Goal: Task Accomplishment & Management: Use online tool/utility

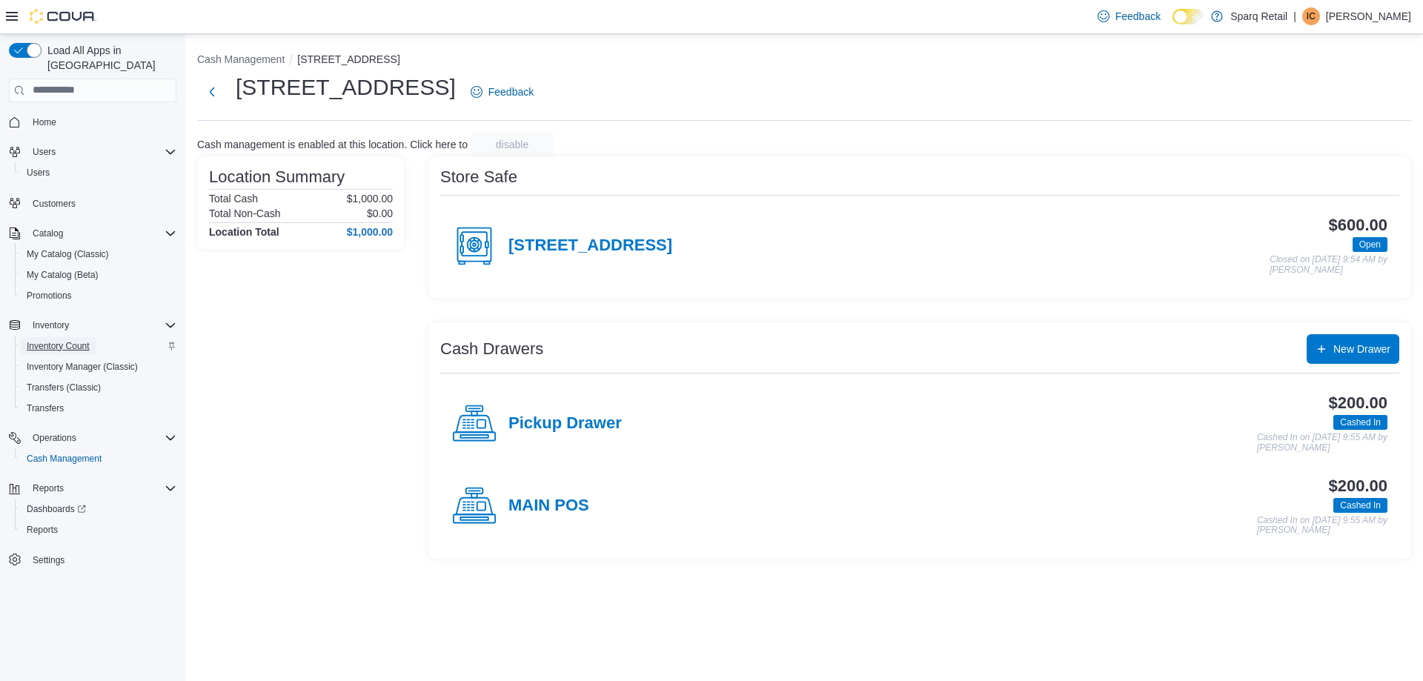
click at [76, 340] on span "Inventory Count" at bounding box center [58, 346] width 63 height 12
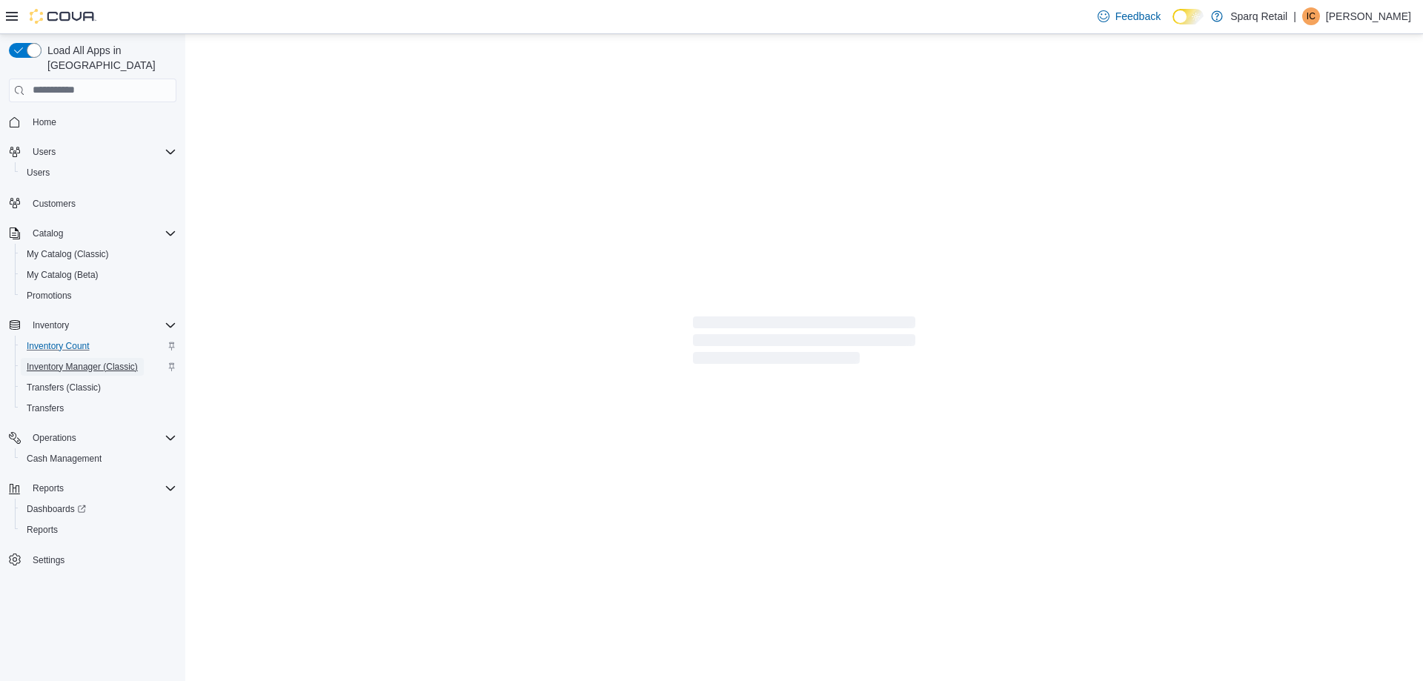
click at [81, 361] on span "Inventory Manager (Classic)" at bounding box center [82, 367] width 111 height 12
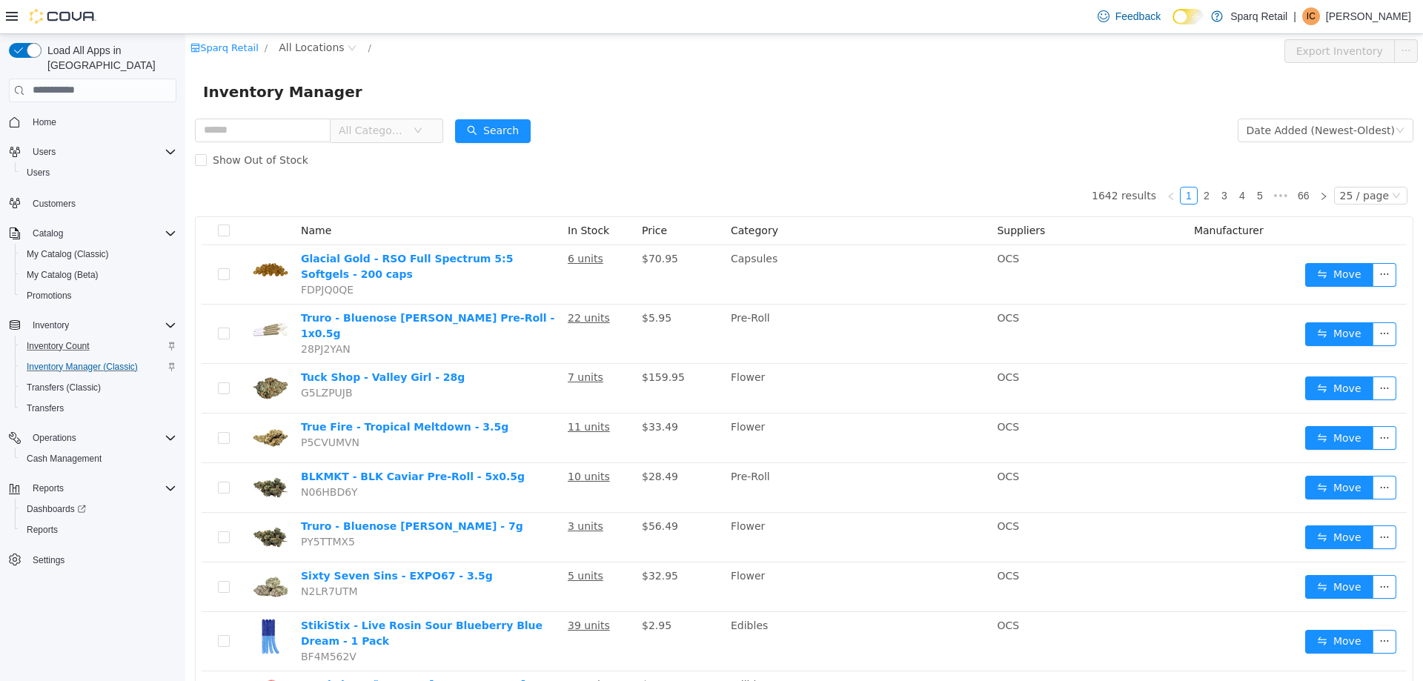
click at [455, 67] on div "Inventory Manager" at bounding box center [803, 90] width 1237 height 47
click at [310, 133] on input "text" at bounding box center [263, 130] width 136 height 24
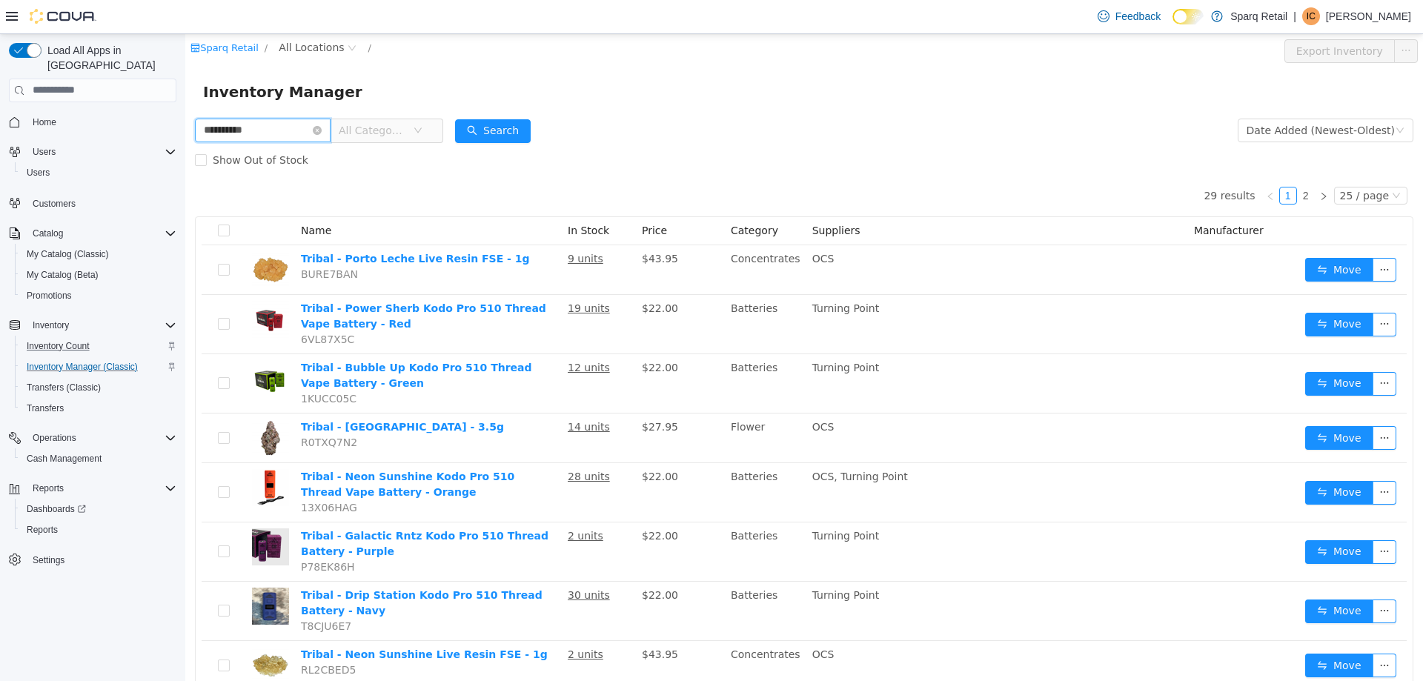
type input "**********"
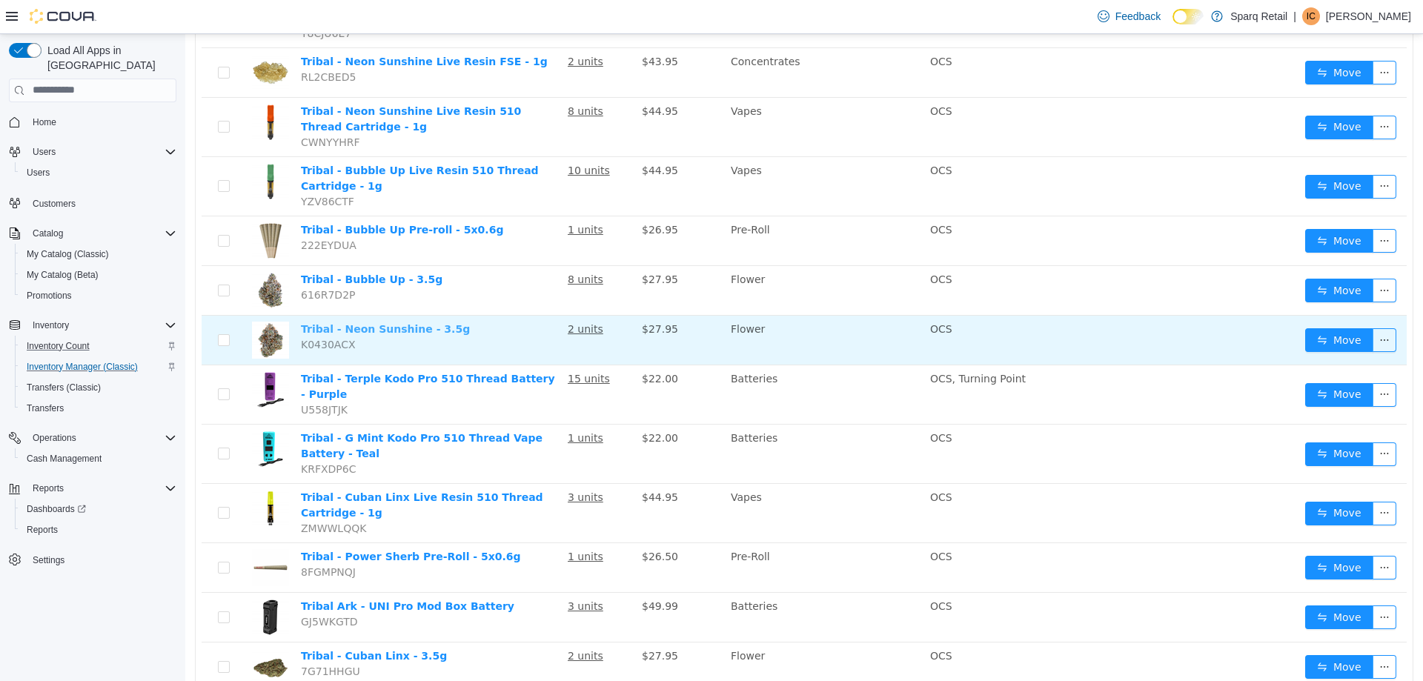
scroll to position [636, 0]
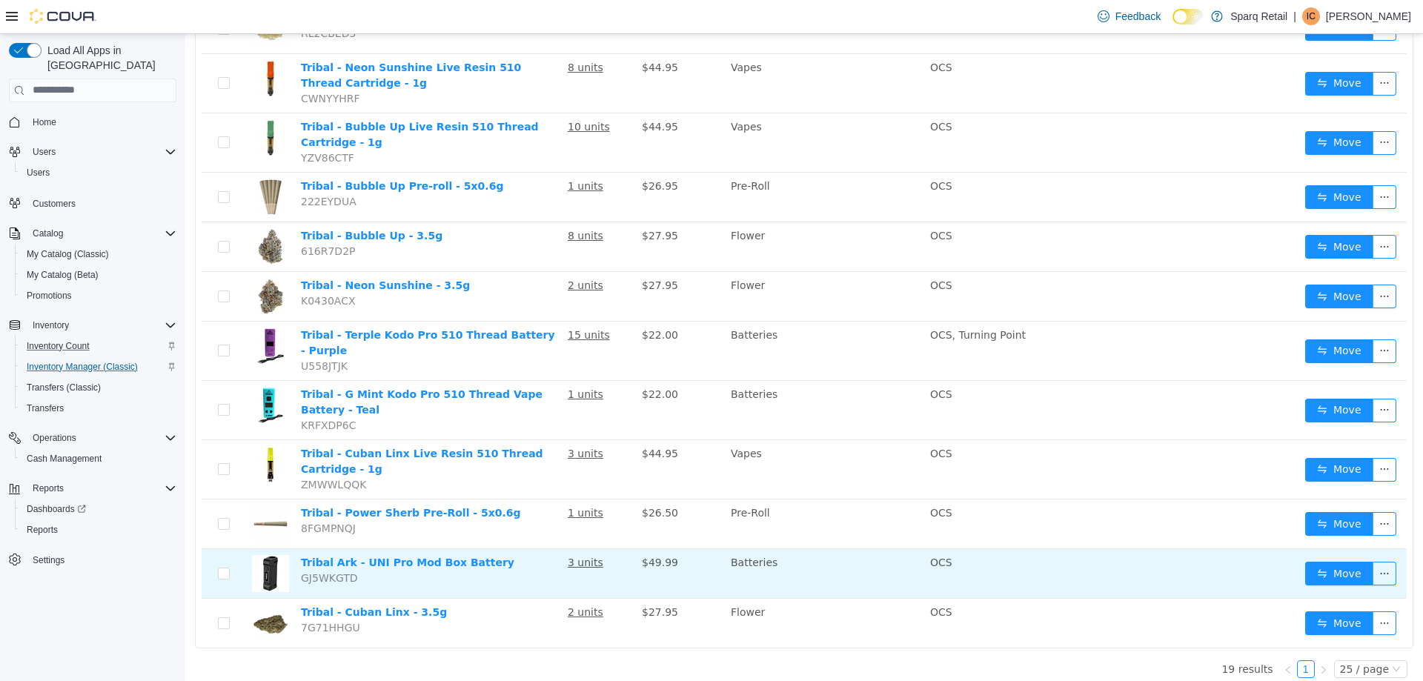
click at [575, 556] on u "3 units" at bounding box center [586, 562] width 36 height 12
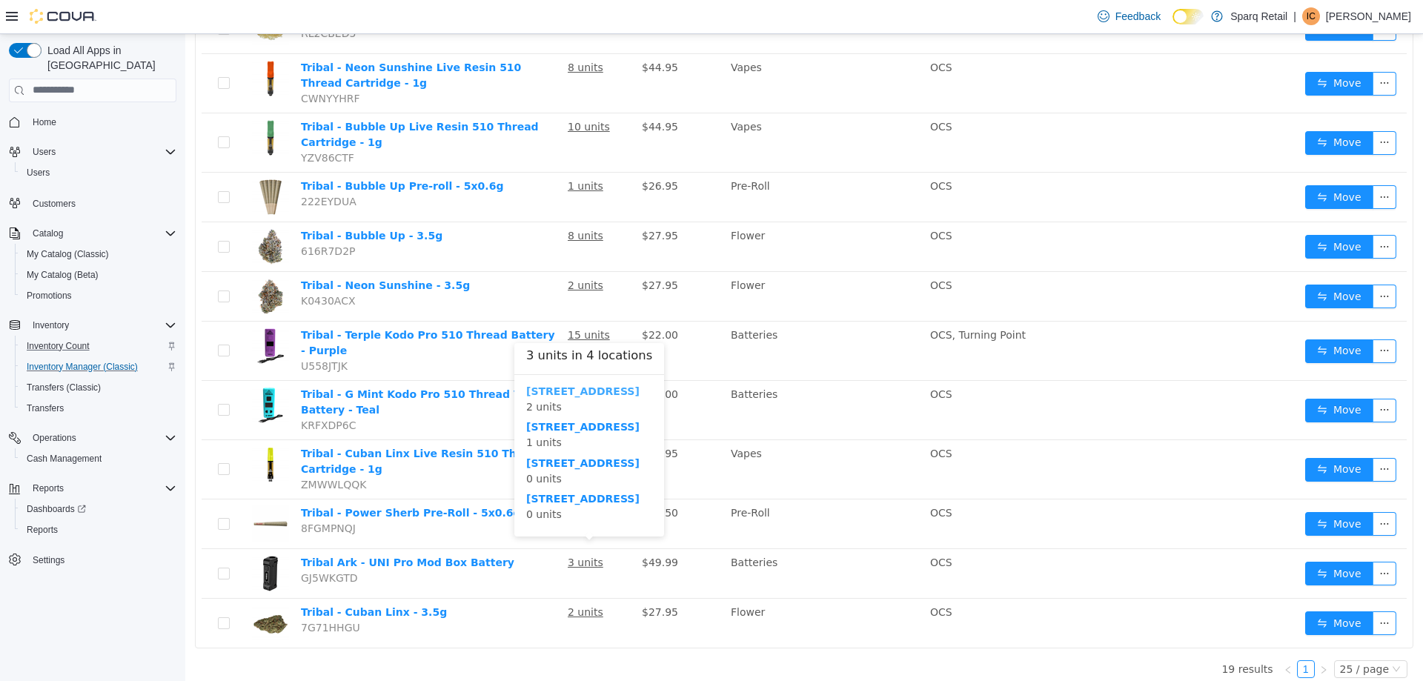
click at [586, 390] on b "[STREET_ADDRESS]" at bounding box center [582, 391] width 113 height 12
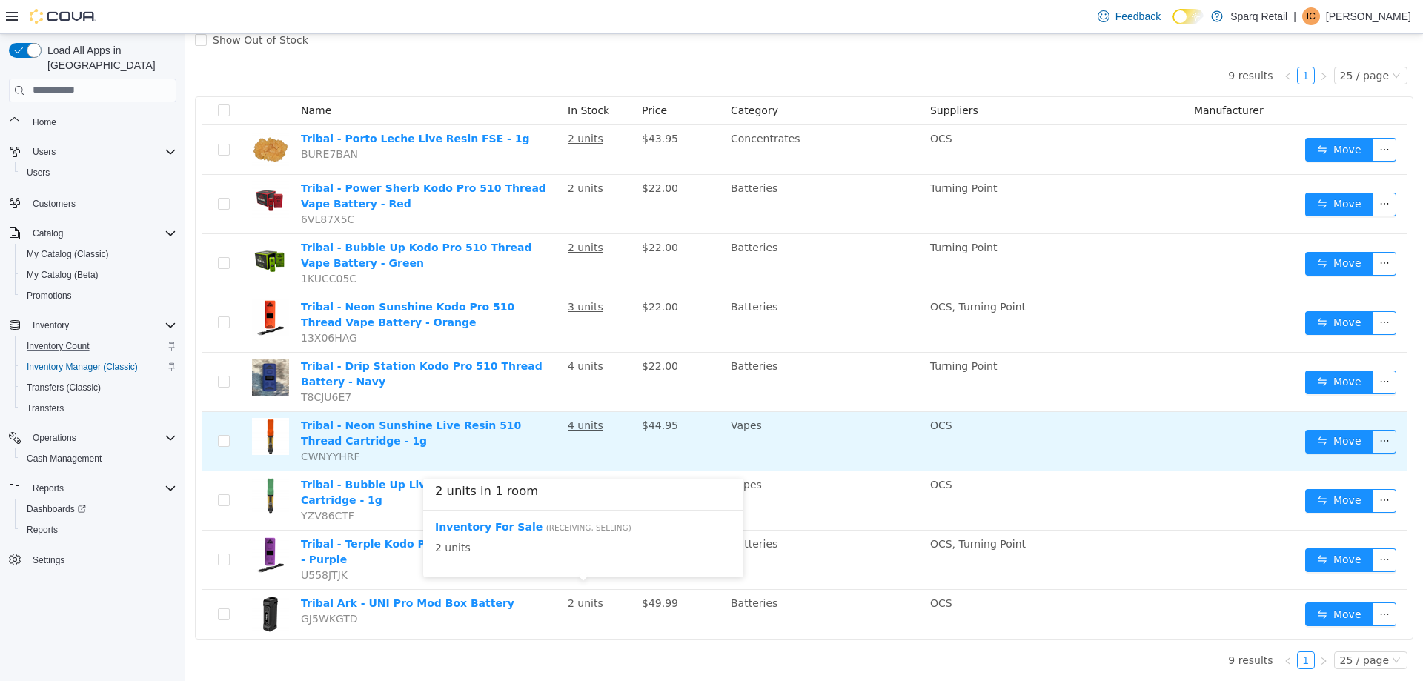
scroll to position [111, 0]
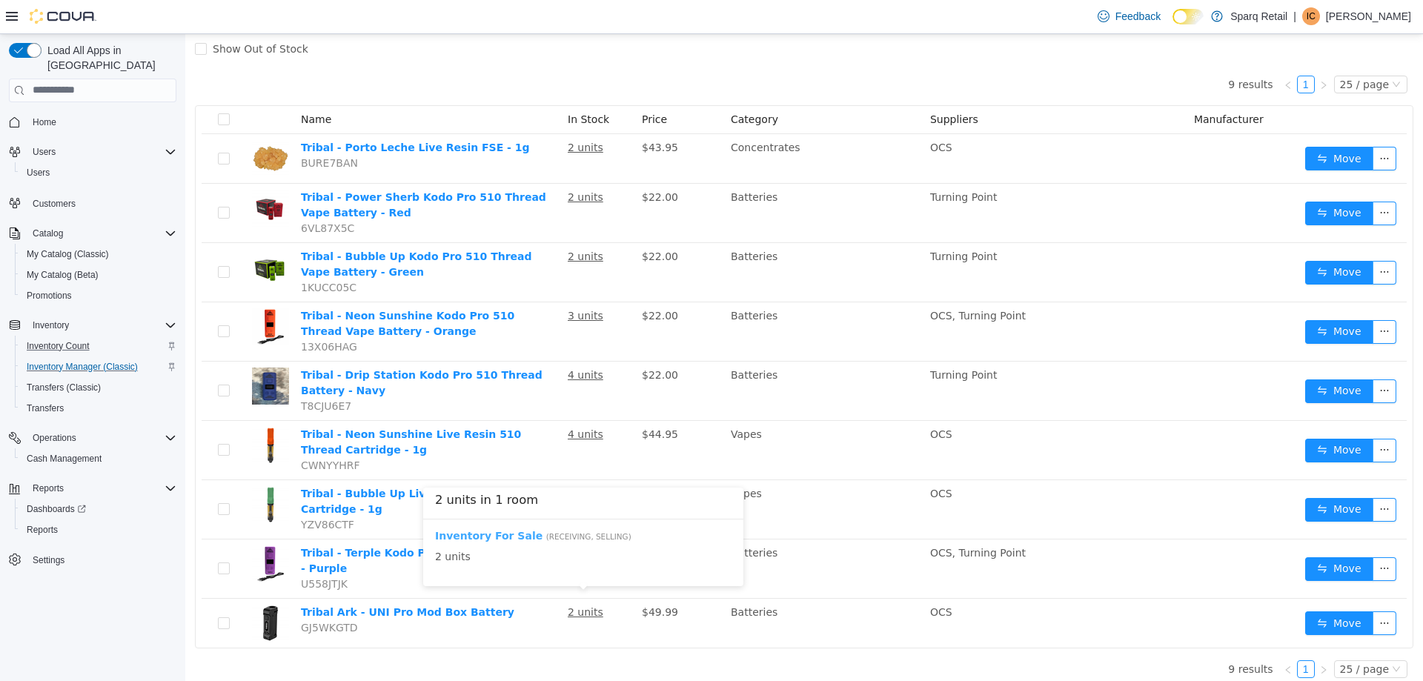
click at [493, 539] on b "Inventory For Sale" at bounding box center [488, 535] width 107 height 12
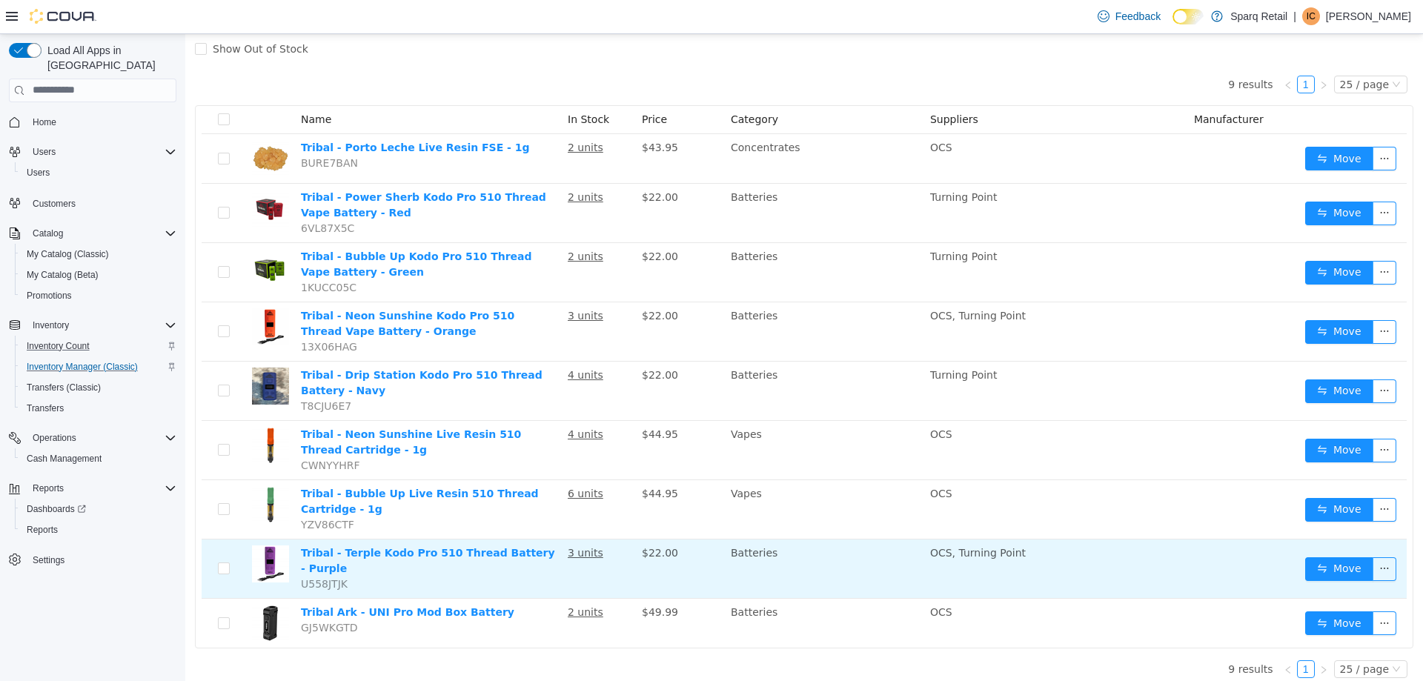
click at [1101, 568] on td "OCS, Turning Point" at bounding box center [1056, 568] width 264 height 59
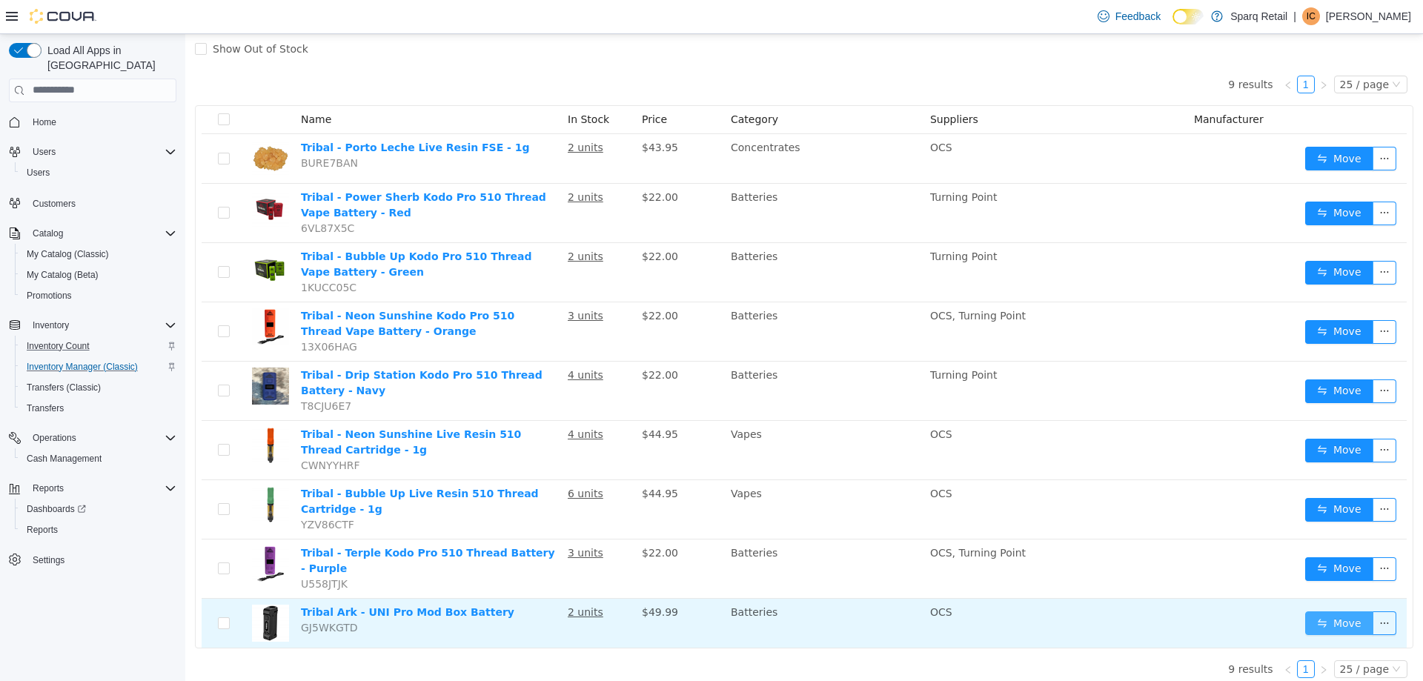
click at [1344, 619] on button "Move" at bounding box center [1339, 623] width 68 height 24
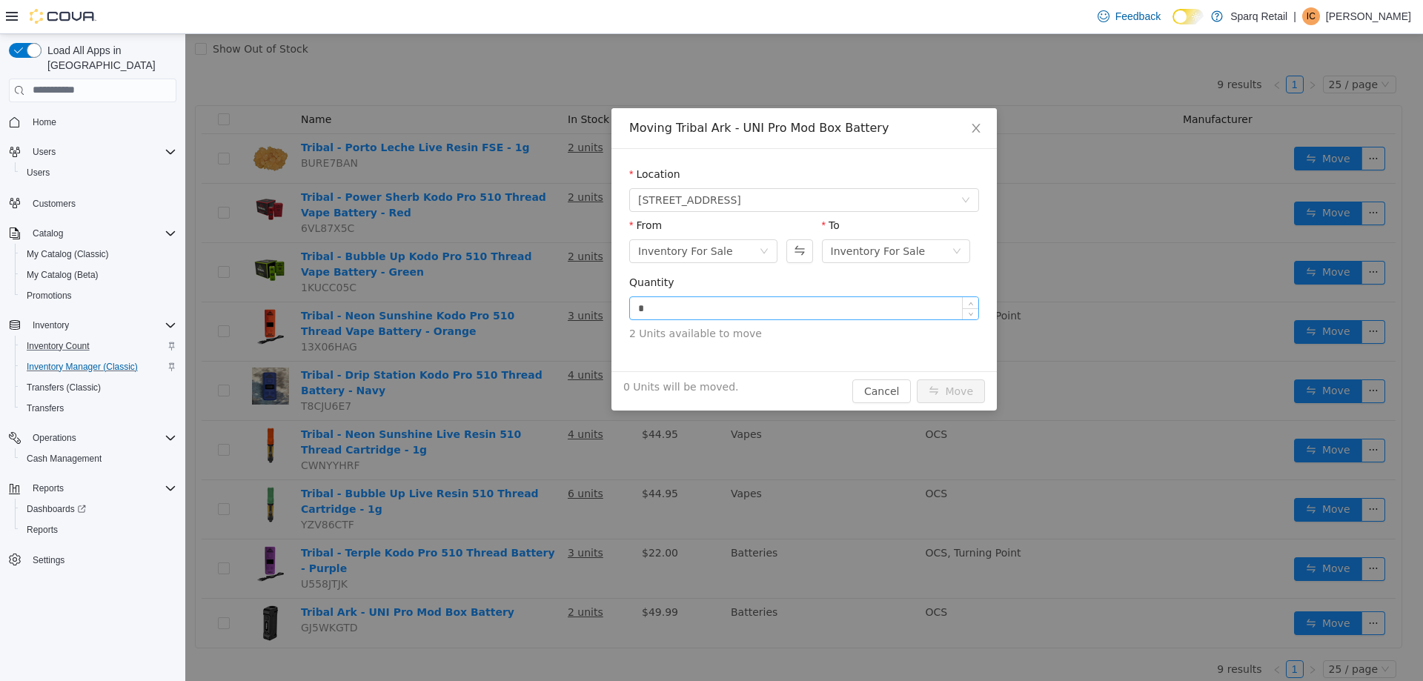
click at [793, 315] on input "*" at bounding box center [804, 307] width 348 height 22
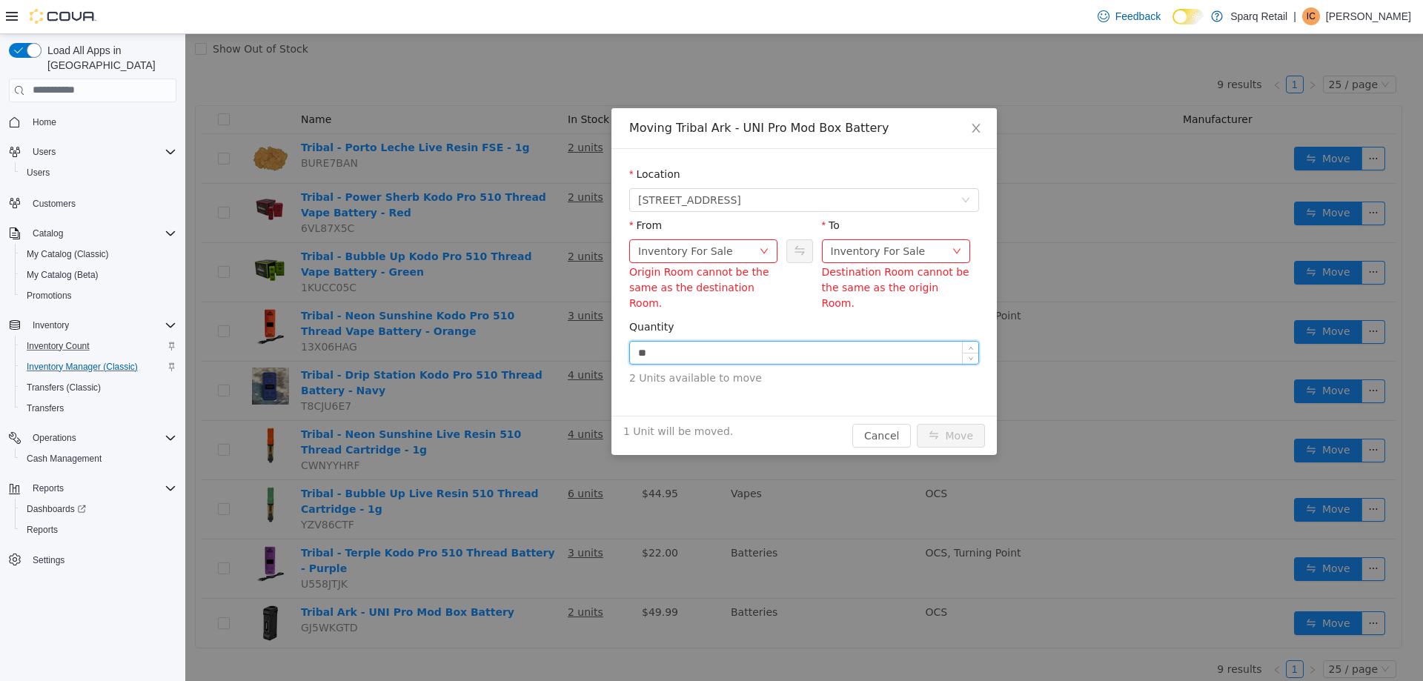
type input "*"
click at [953, 244] on div "Inventory For Sale" at bounding box center [896, 251] width 148 height 24
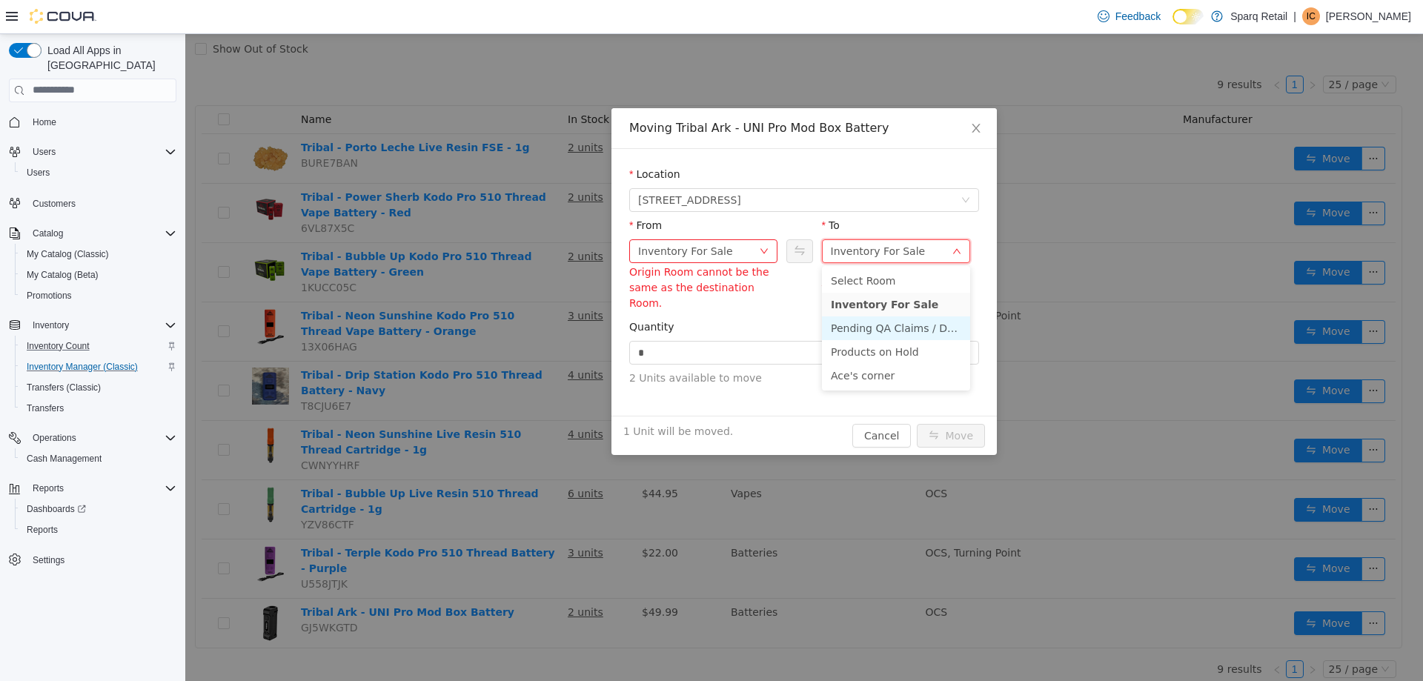
click at [925, 329] on li "Pending QA Claims / Destruction" at bounding box center [896, 328] width 148 height 24
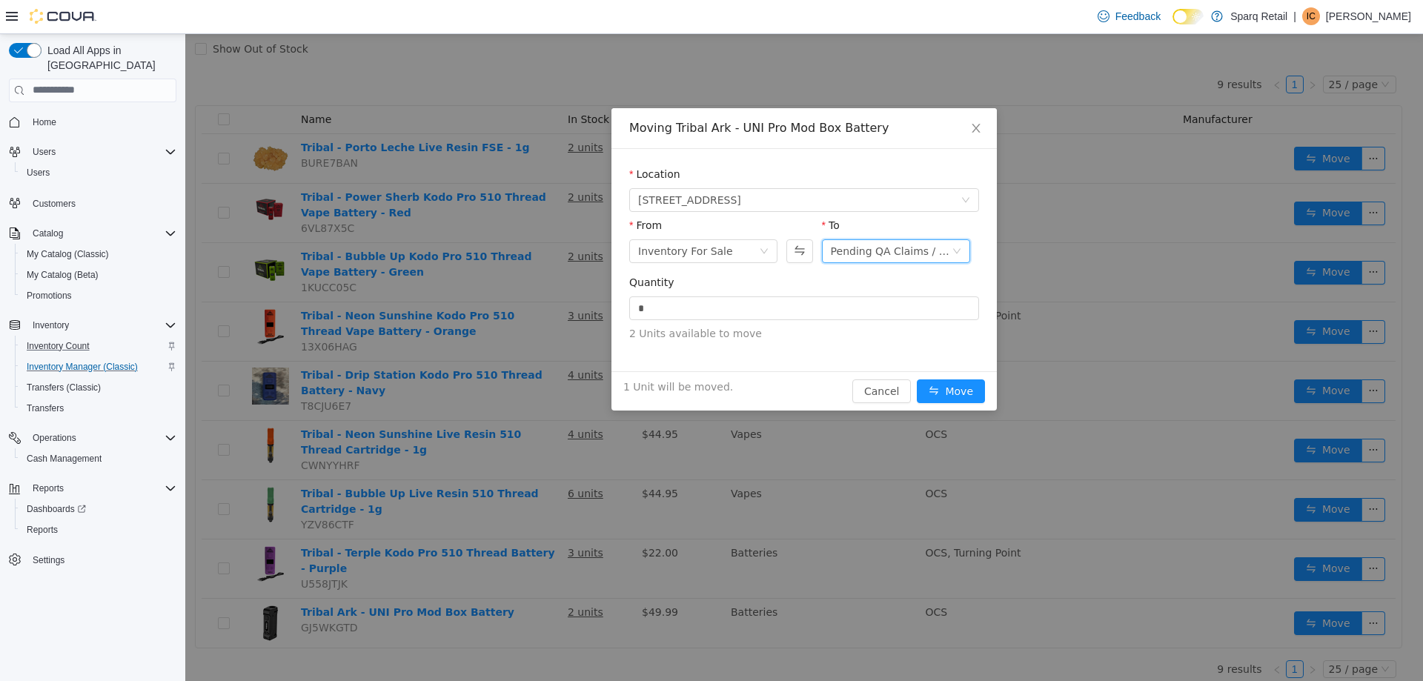
click at [928, 250] on div "Pending QA Claims / Destruction" at bounding box center [891, 250] width 121 height 22
click at [869, 132] on div "Moving Tribal Ark - UNI Pro Mod Box Battery" at bounding box center [804, 127] width 350 height 16
click at [925, 255] on div "Pending QA Claims / Destruction" at bounding box center [891, 250] width 121 height 22
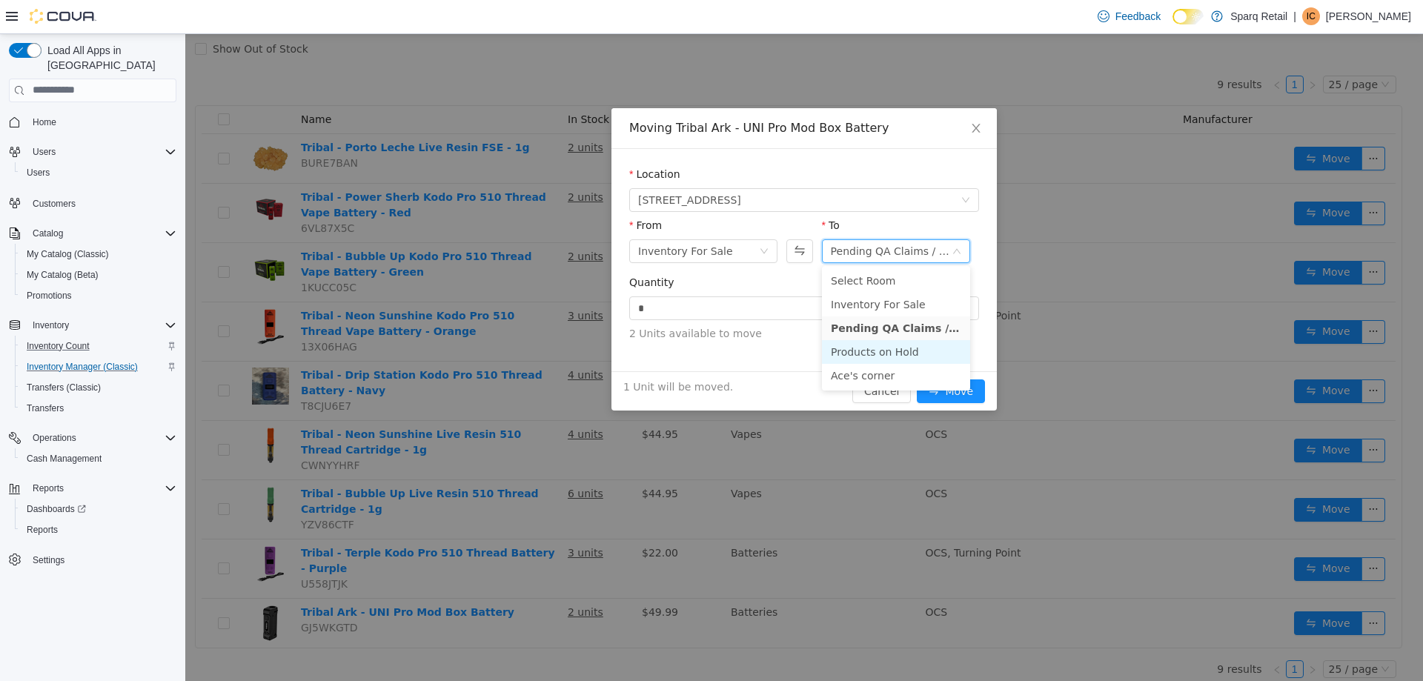
click at [896, 356] on li "Products on Hold" at bounding box center [896, 351] width 148 height 24
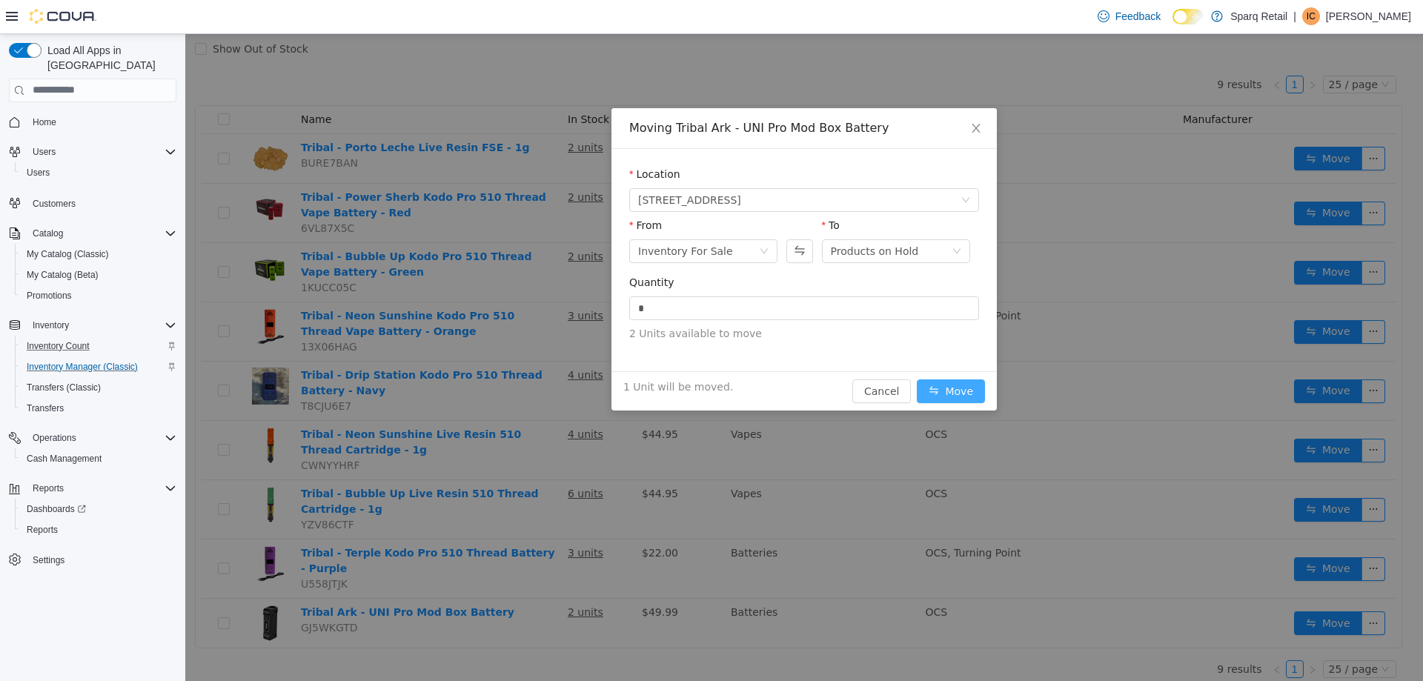
click at [962, 389] on button "Move" at bounding box center [951, 391] width 68 height 24
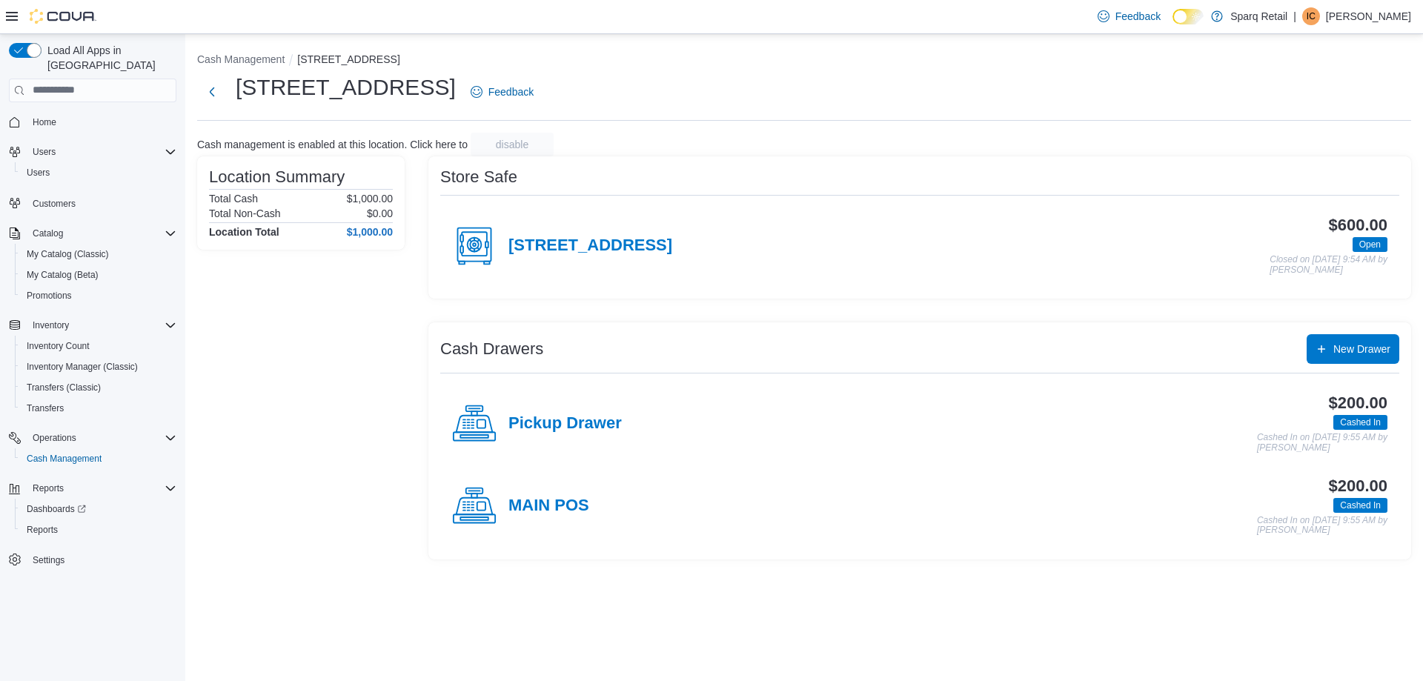
click at [800, 86] on div "[STREET_ADDRESS] Feedback" at bounding box center [804, 92] width 1214 height 39
click at [72, 113] on span "Home" at bounding box center [102, 122] width 150 height 19
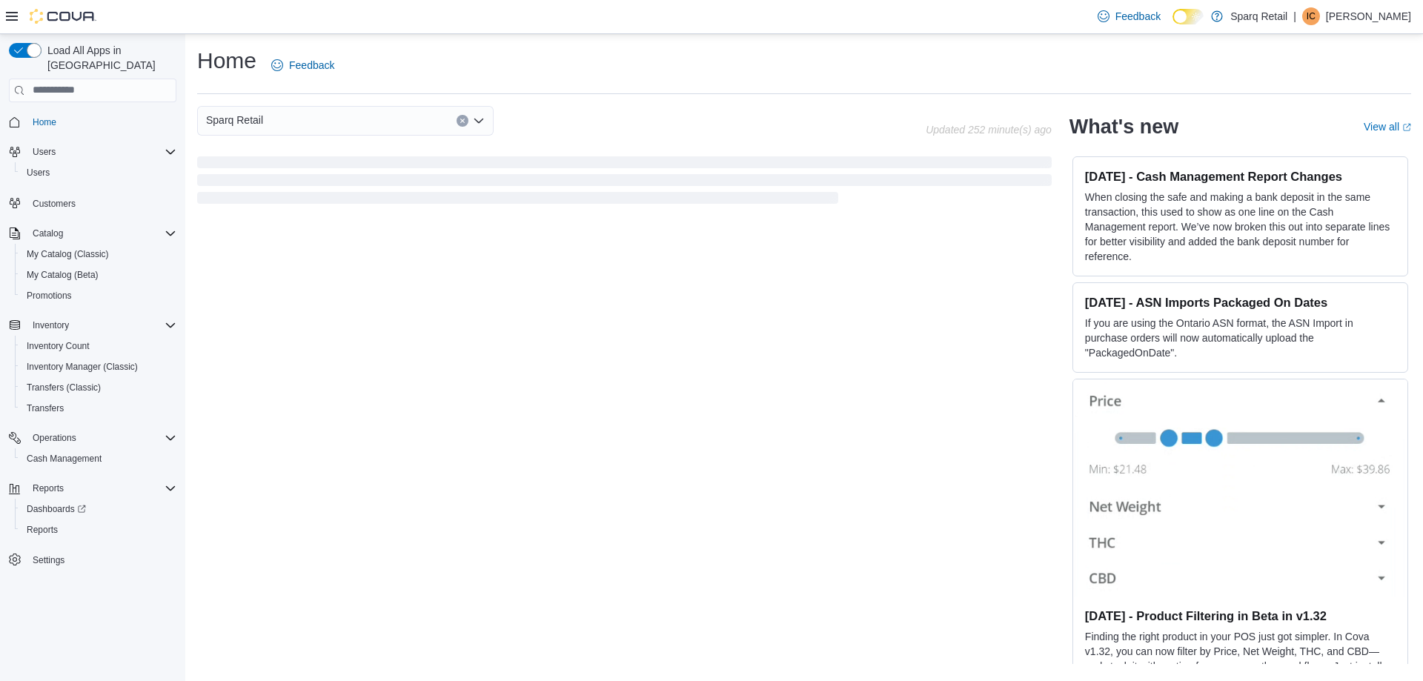
click at [651, 21] on div "Feedback Dark Mode Sparq Retail | IC [PERSON_NAME]" at bounding box center [711, 17] width 1423 height 34
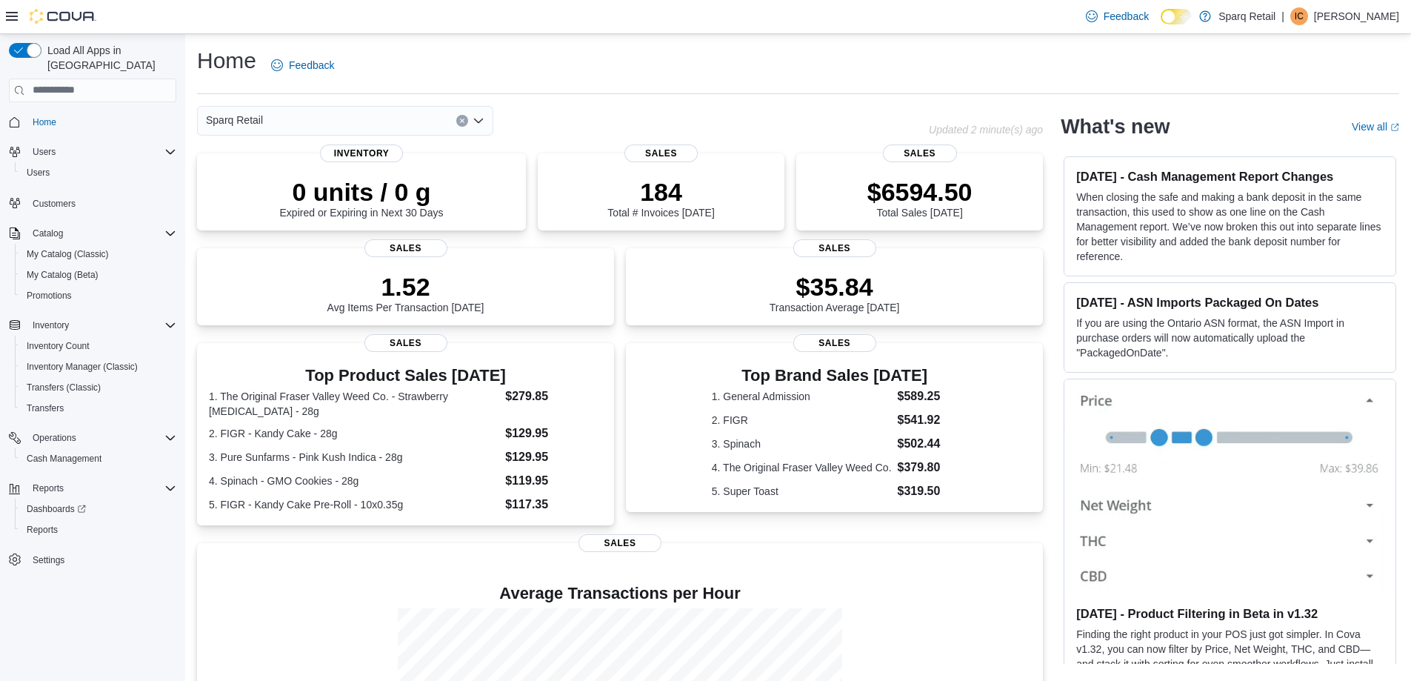
click at [800, 55] on div "Home Feedback" at bounding box center [798, 65] width 1202 height 39
